Goal: Task Accomplishment & Management: Use online tool/utility

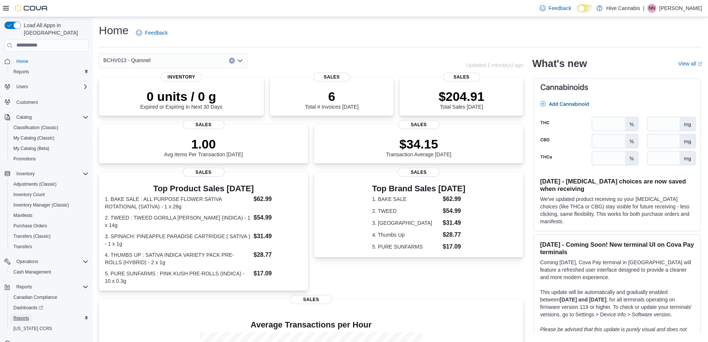
click at [24, 315] on span "Reports" at bounding box center [21, 318] width 16 height 6
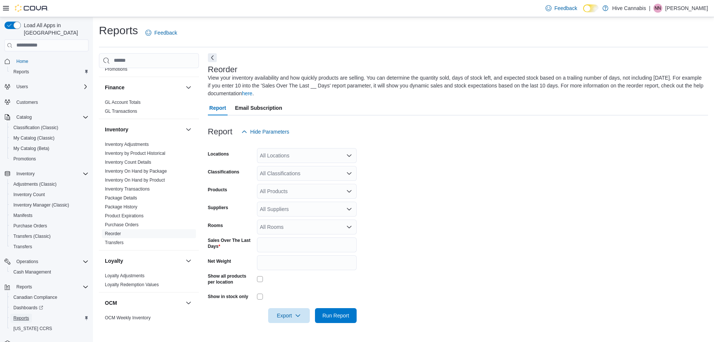
scroll to position [298, 0]
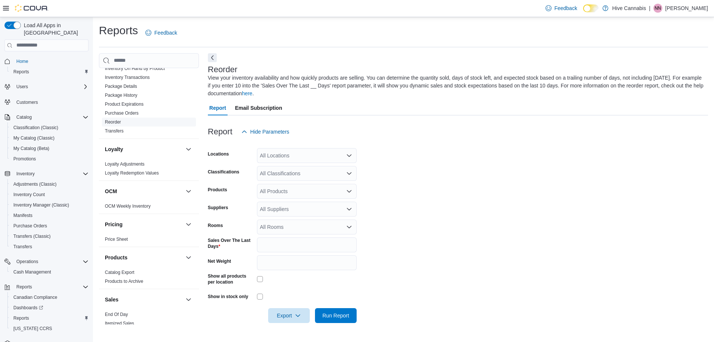
click at [117, 122] on link "Reorder" at bounding box center [113, 121] width 16 height 5
click at [301, 156] on div "All Locations" at bounding box center [307, 155] width 100 height 15
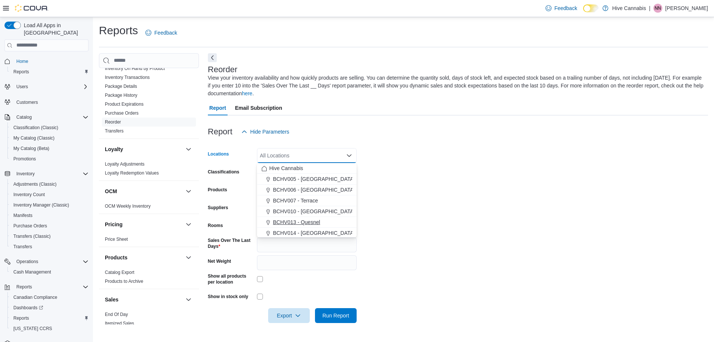
click at [312, 222] on span "BCHV013 - Quesnel" at bounding box center [296, 221] width 47 height 7
click at [401, 215] on form "Locations BCHV013 - [GEOGRAPHIC_DATA] Combo box. Selected. BCHV013 - [GEOGRAPHI…" at bounding box center [458, 231] width 500 height 184
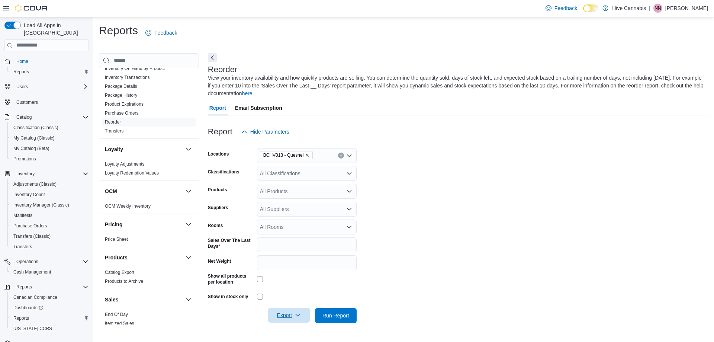
click at [292, 319] on span "Export" at bounding box center [289, 315] width 33 height 15
click at [291, 274] on button "Export to Excel" at bounding box center [290, 270] width 42 height 15
